Goal: Task Accomplishment & Management: Complete application form

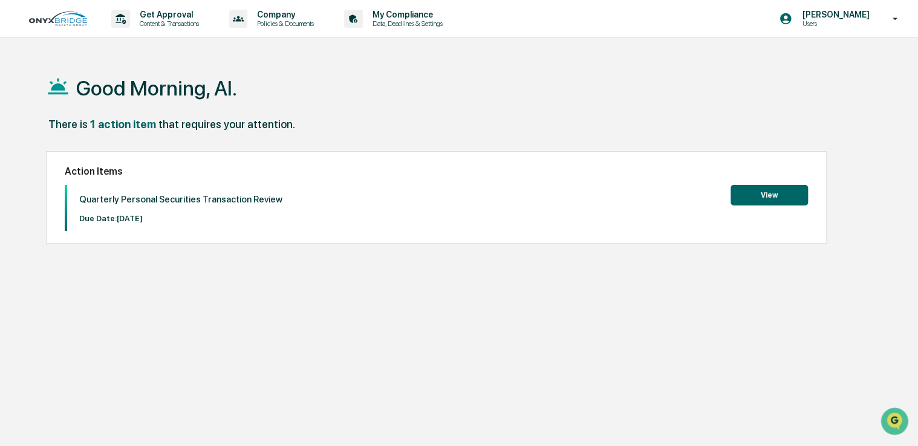
click at [763, 192] on button "View" at bounding box center [768, 195] width 77 height 21
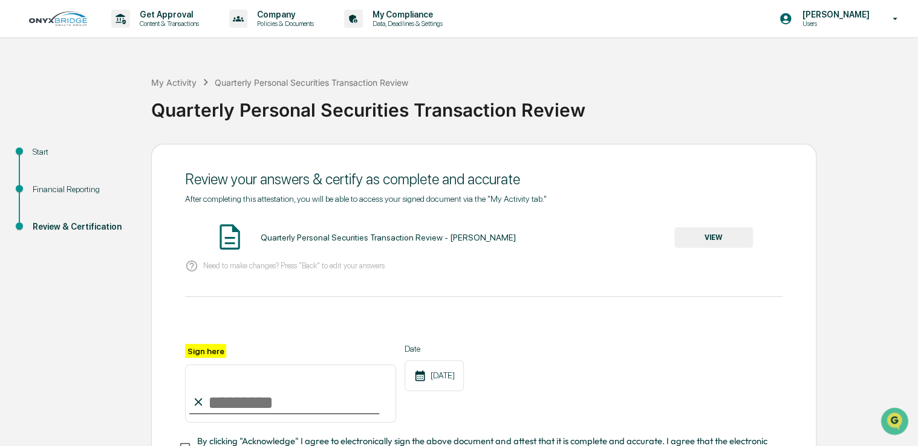
click at [213, 406] on input "Sign here" at bounding box center [290, 394] width 211 height 58
type input "*********"
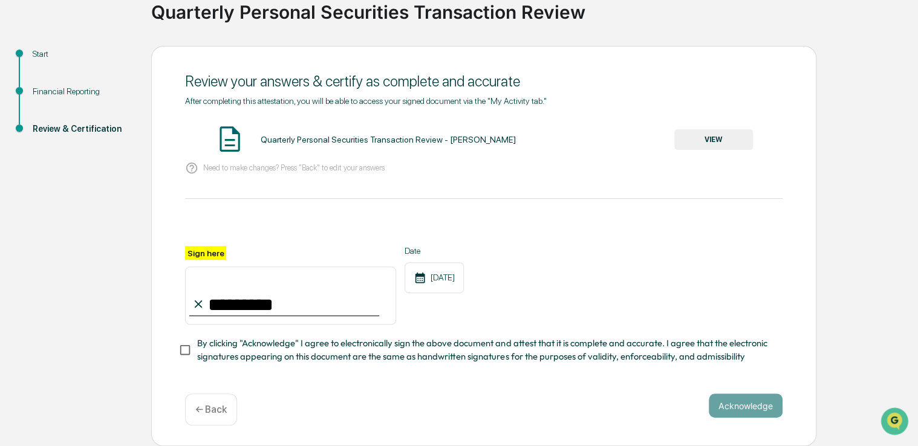
scroll to position [102, 0]
click at [747, 407] on button "Acknowledge" at bounding box center [745, 406] width 74 height 24
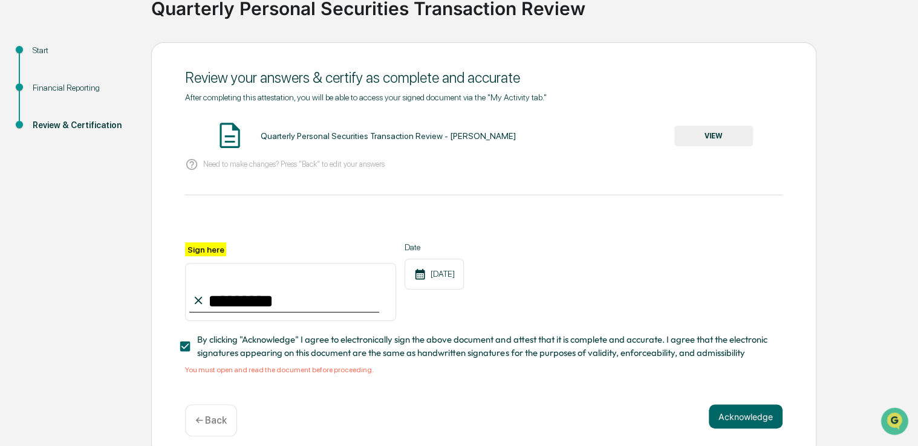
click at [715, 134] on button "VIEW" at bounding box center [713, 136] width 79 height 21
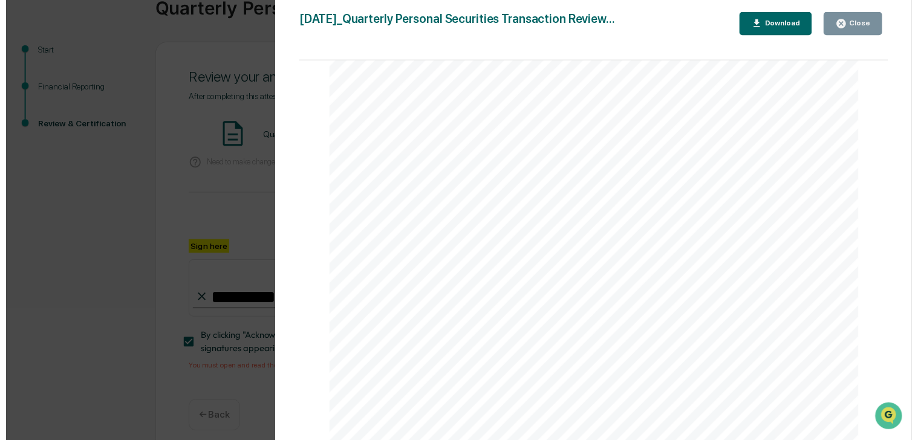
scroll to position [0, 0]
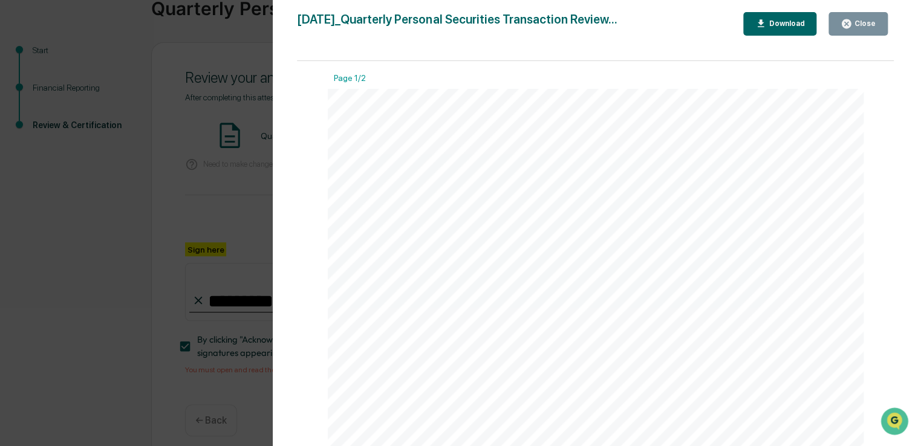
click at [861, 22] on div "Close" at bounding box center [864, 23] width 24 height 8
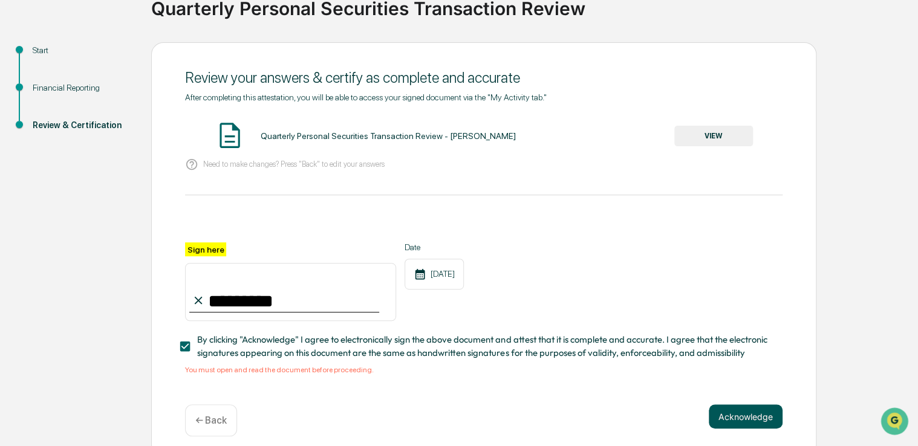
click at [749, 420] on button "Acknowledge" at bounding box center [745, 416] width 74 height 24
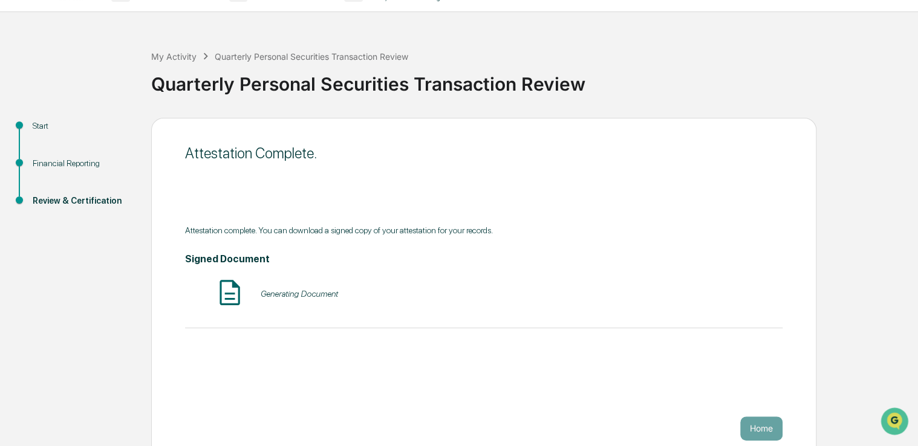
scroll to position [40, 0]
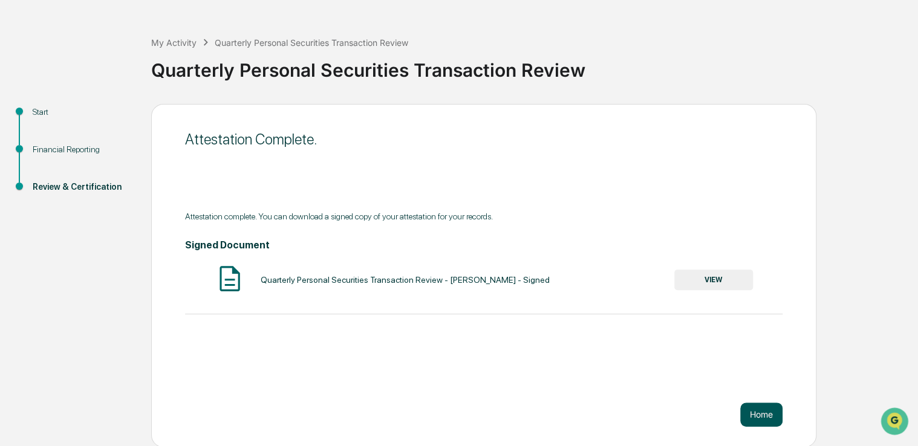
click at [766, 412] on button "Home" at bounding box center [761, 415] width 42 height 24
